Goal: Information Seeking & Learning: Learn about a topic

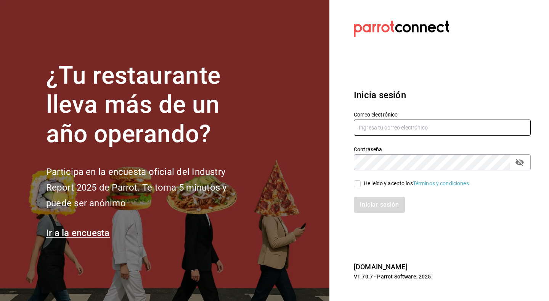
type input "[PERSON_NAME][EMAIL_ADDRESS][DOMAIN_NAME]"
click at [358, 183] on input "He leído y acepto los Términos y condiciones." at bounding box center [357, 183] width 7 height 7
checkbox input "true"
click at [371, 206] on button "Iniciar sesión" at bounding box center [380, 204] width 52 height 16
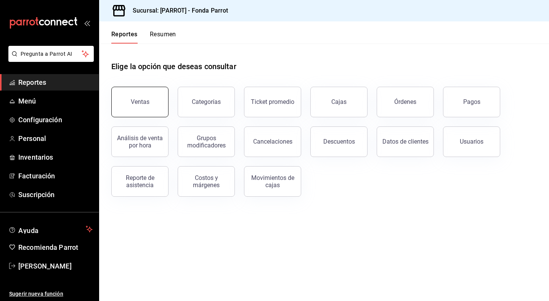
click at [138, 104] on div "Ventas" at bounding box center [140, 101] width 19 height 7
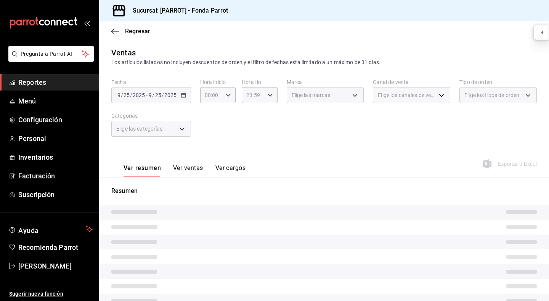
click at [186, 95] on div "2025-09-25 9 / 25 / 2025 - 2025-09-25 9 / 25 / 2025" at bounding box center [151, 95] width 80 height 16
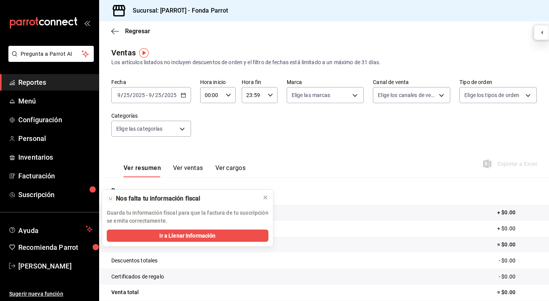
click at [185, 95] on \(Stroke\) "button" at bounding box center [183, 95] width 5 height 4
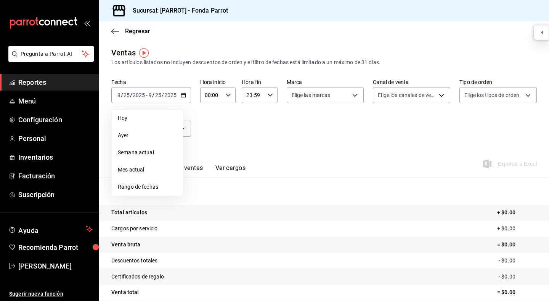
click at [309, 136] on div "Fecha 2025-09-25 9 / 25 / 2025 - 2025-09-25 9 / 25 / 2025 Hoy Ayer Semana actua…" at bounding box center [324, 112] width 426 height 67
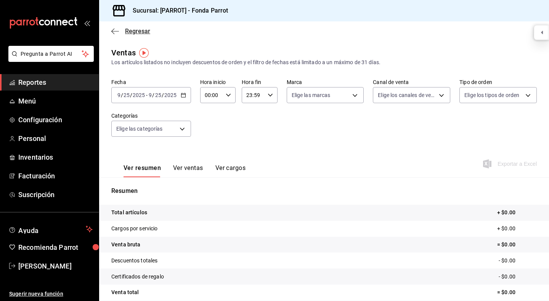
click at [116, 32] on icon "button" at bounding box center [115, 31] width 8 height 7
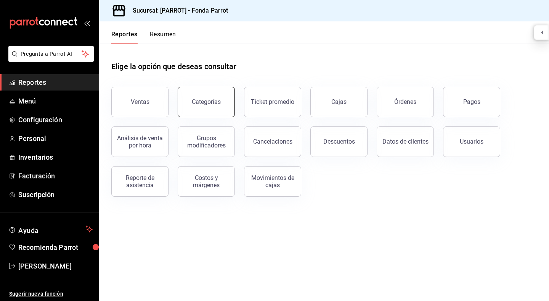
click at [217, 97] on button "Categorías" at bounding box center [206, 102] width 57 height 31
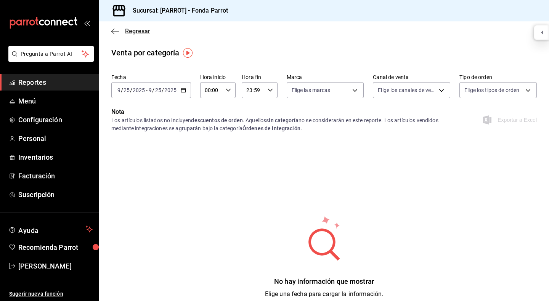
click at [114, 30] on icon "button" at bounding box center [115, 31] width 8 height 7
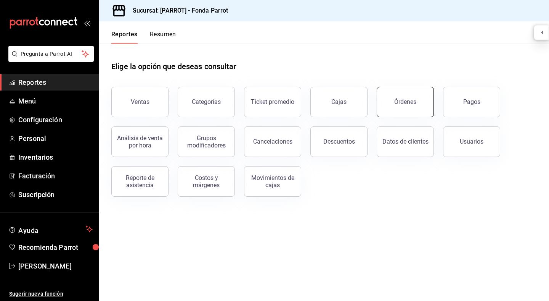
click at [402, 100] on div "Órdenes" at bounding box center [405, 101] width 22 height 7
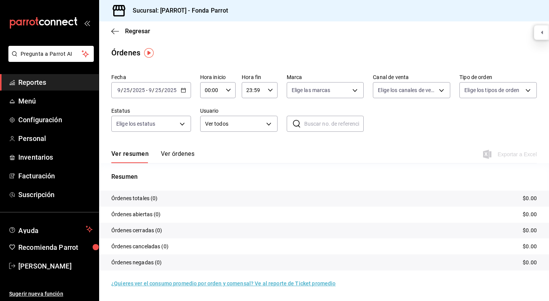
click at [184, 90] on icon "button" at bounding box center [183, 89] width 5 height 5
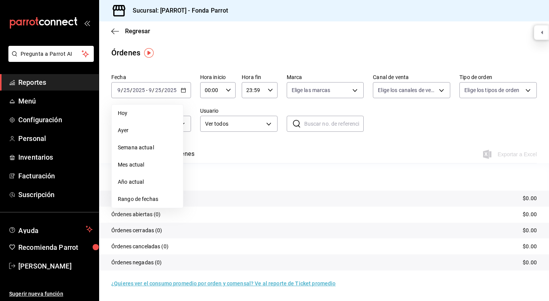
click at [402, 59] on main "Regresar Órdenes Fecha 2025-09-25 9 / 25 / 2025 - 2025-09-25 9 / 25 / 2025 Hoy …" at bounding box center [324, 160] width 450 height 279
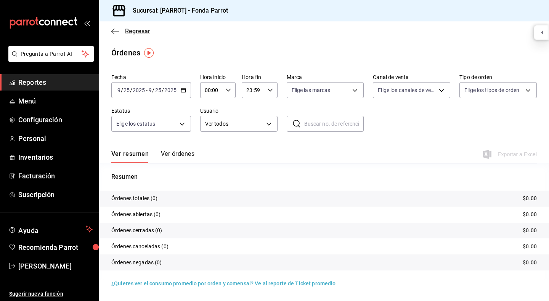
click at [117, 31] on icon "button" at bounding box center [115, 31] width 8 height 7
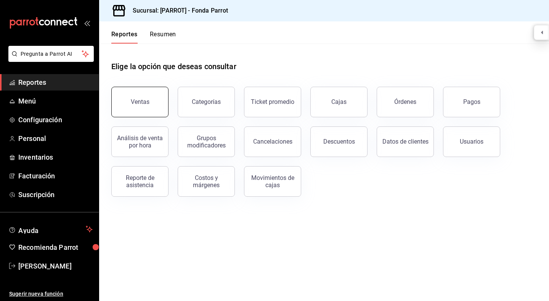
click at [156, 103] on button "Ventas" at bounding box center [139, 102] width 57 height 31
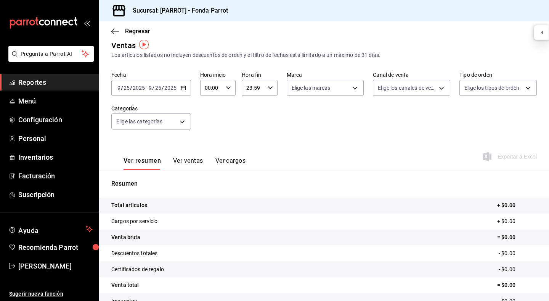
scroll to position [8, 0]
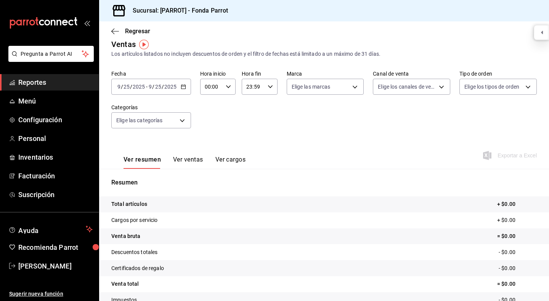
click at [184, 84] on icon "button" at bounding box center [183, 86] width 5 height 5
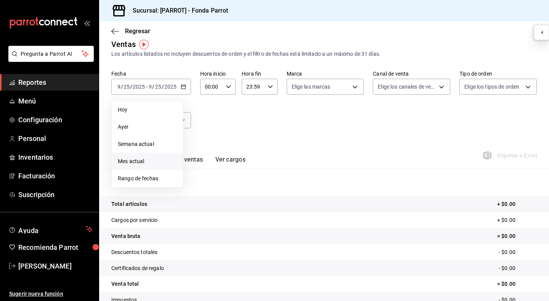
click at [138, 159] on span "Mes actual" at bounding box center [147, 161] width 59 height 8
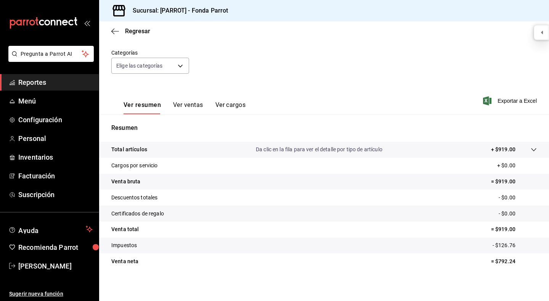
scroll to position [65, 0]
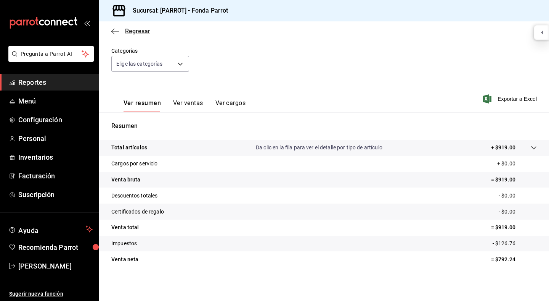
click at [112, 31] on icon "button" at bounding box center [115, 31] width 8 height 0
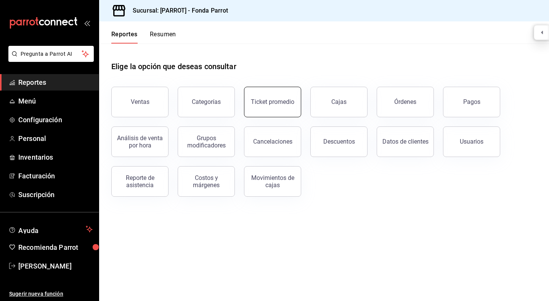
click at [276, 101] on div "Ticket promedio" at bounding box center [272, 101] width 43 height 7
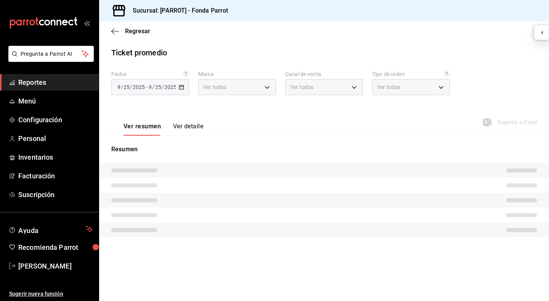
type input "cc36793a-ba73-4b6f-971a-c24c2d803f8d,21fa1f6a-c0b1-4255-96b8-f891be8bd4c9"
type input "PARROT,UBER_EATS,RAPPI,DIDI_FOOD,ONLINE"
type input "e2beb441-878f-47cf-8547-f60ce9682fa6,16c21a06-a2ad-4ecf-b3d4-2b579c94013e,f8458…"
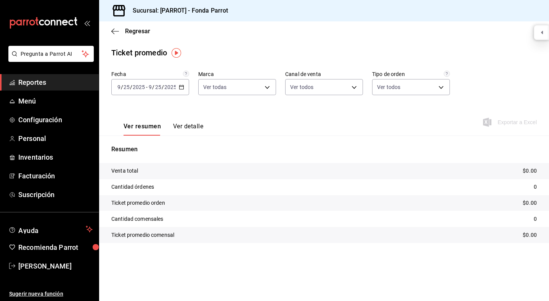
click at [183, 85] on \(Stroke\) "button" at bounding box center [181, 87] width 5 height 4
click at [153, 158] on span "Mes actual" at bounding box center [147, 161] width 59 height 8
click at [180, 127] on button "Ver detalle" at bounding box center [188, 128] width 30 height 13
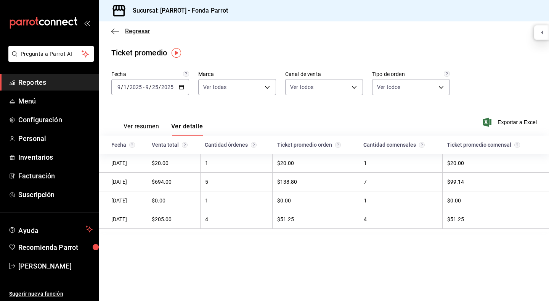
click at [117, 31] on icon "button" at bounding box center [115, 31] width 8 height 0
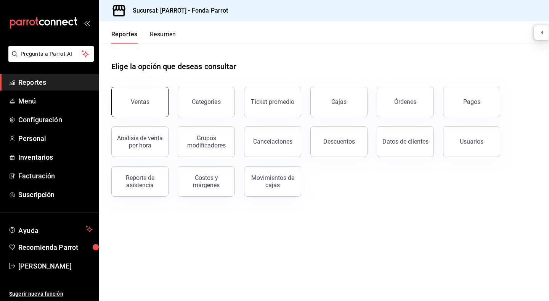
click at [142, 104] on div "Ventas" at bounding box center [140, 101] width 19 height 7
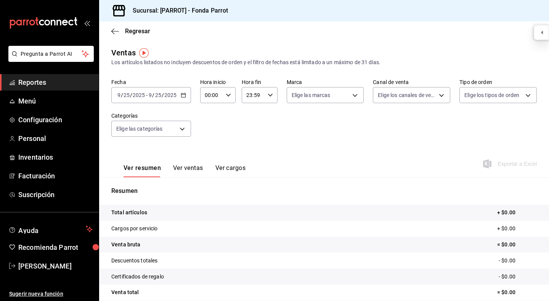
click at [189, 169] on button "Ver ventas" at bounding box center [188, 170] width 30 height 13
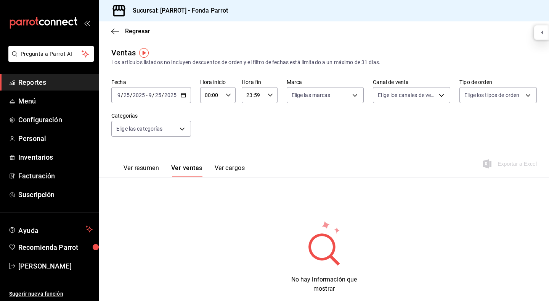
click at [215, 162] on div "Ver resumen Ver ventas Ver cargos" at bounding box center [177, 166] width 133 height 22
click at [186, 95] on div "2025-09-25 9 / 25 / 2025 - 2025-09-25 9 / 25 / 2025" at bounding box center [151, 95] width 80 height 16
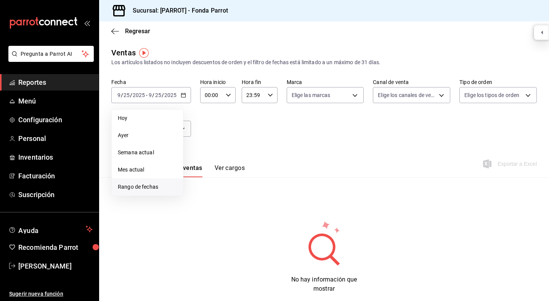
click at [141, 189] on span "Rango de fechas" at bounding box center [147, 187] width 59 height 8
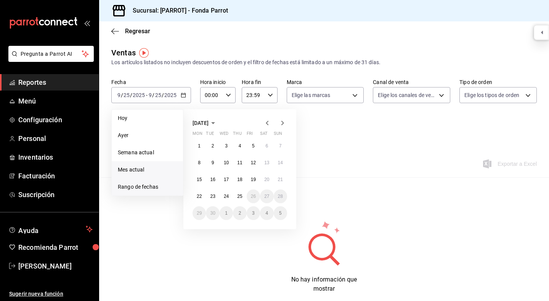
click at [134, 168] on span "Mes actual" at bounding box center [147, 170] width 59 height 8
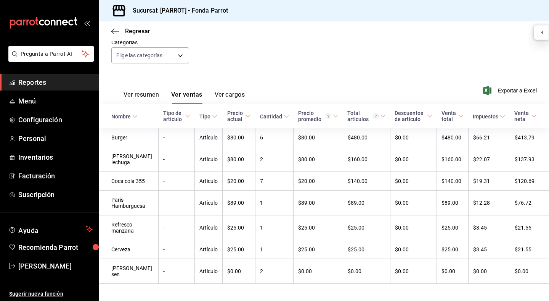
scroll to position [55, 0]
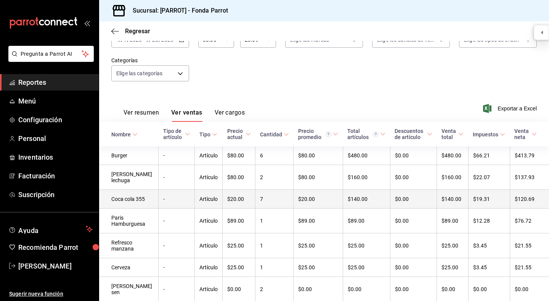
click at [202, 190] on td "Artículo" at bounding box center [209, 199] width 28 height 19
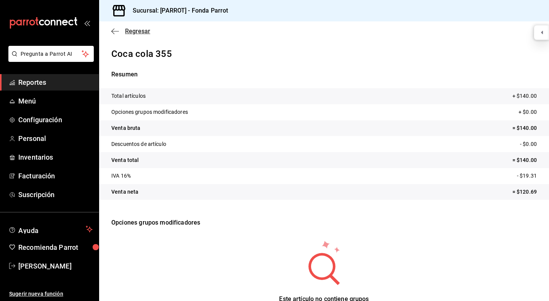
click at [116, 34] on icon "button" at bounding box center [115, 31] width 8 height 7
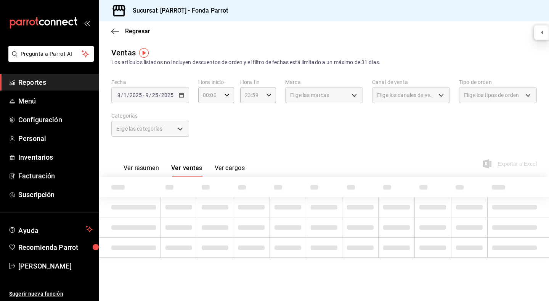
click at [116, 34] on icon "button" at bounding box center [115, 31] width 8 height 7
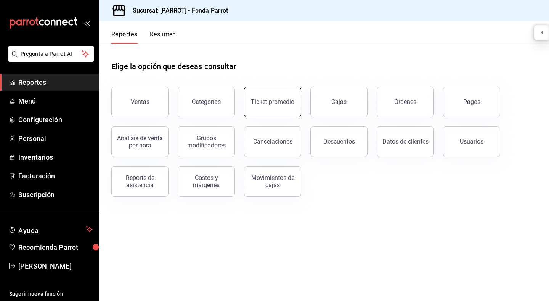
click at [287, 103] on div "Ticket promedio" at bounding box center [272, 101] width 43 height 7
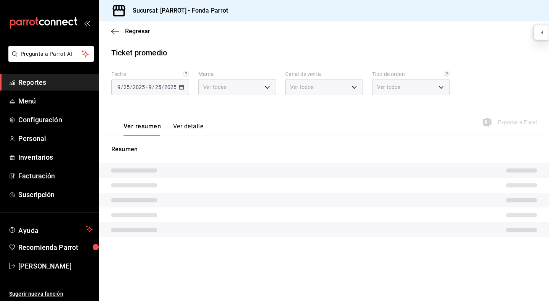
type input "cc36793a-ba73-4b6f-971a-c24c2d803f8d,21fa1f6a-c0b1-4255-96b8-f891be8bd4c9"
type input "PARROT,UBER_EATS,RAPPI,DIDI_FOOD,ONLINE"
type input "e2beb441-878f-47cf-8547-f60ce9682fa6,16c21a06-a2ad-4ecf-b3d4-2b579c94013e,f8458…"
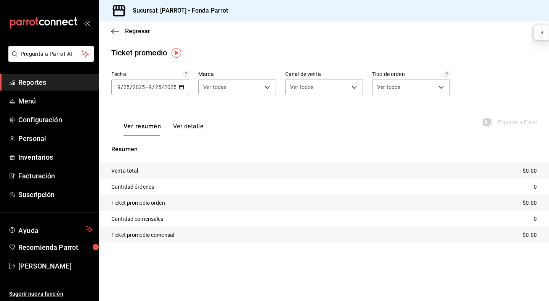
click at [183, 125] on button "Ver detalle" at bounding box center [188, 128] width 30 height 13
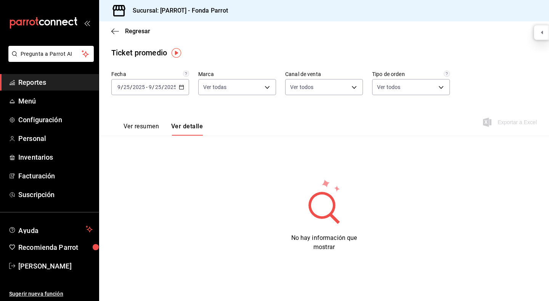
click at [183, 84] on icon "button" at bounding box center [181, 86] width 5 height 5
click at [155, 163] on span "Mes actual" at bounding box center [147, 161] width 59 height 8
